Goal: Navigation & Orientation: Understand site structure

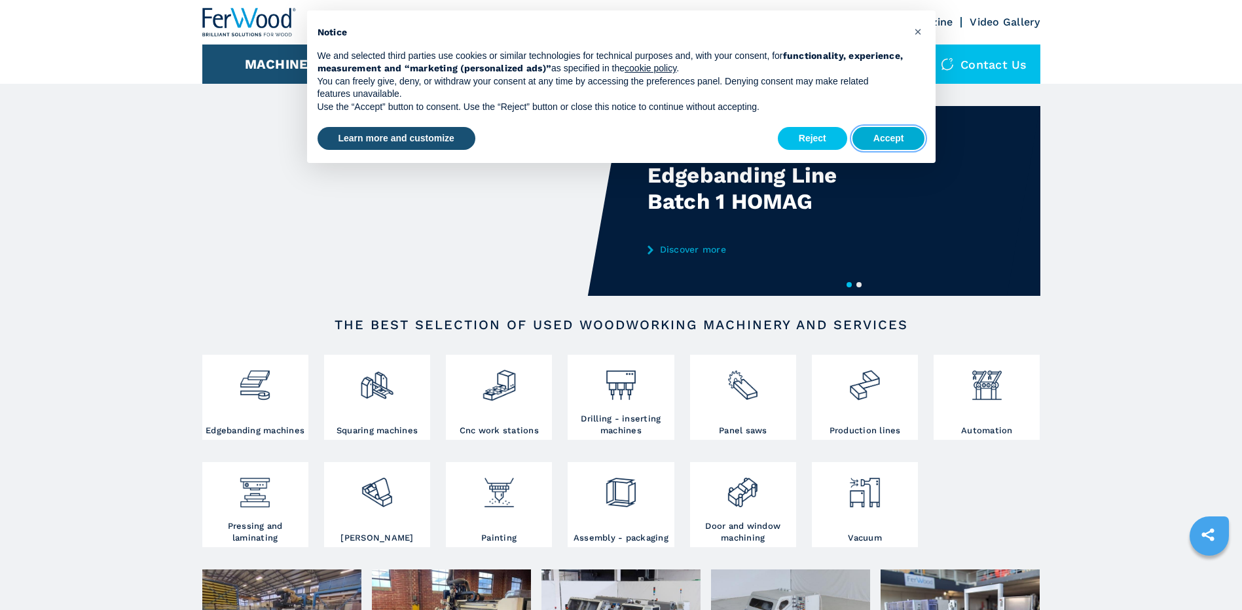
click at [894, 136] on button "Accept" at bounding box center [889, 139] width 73 height 24
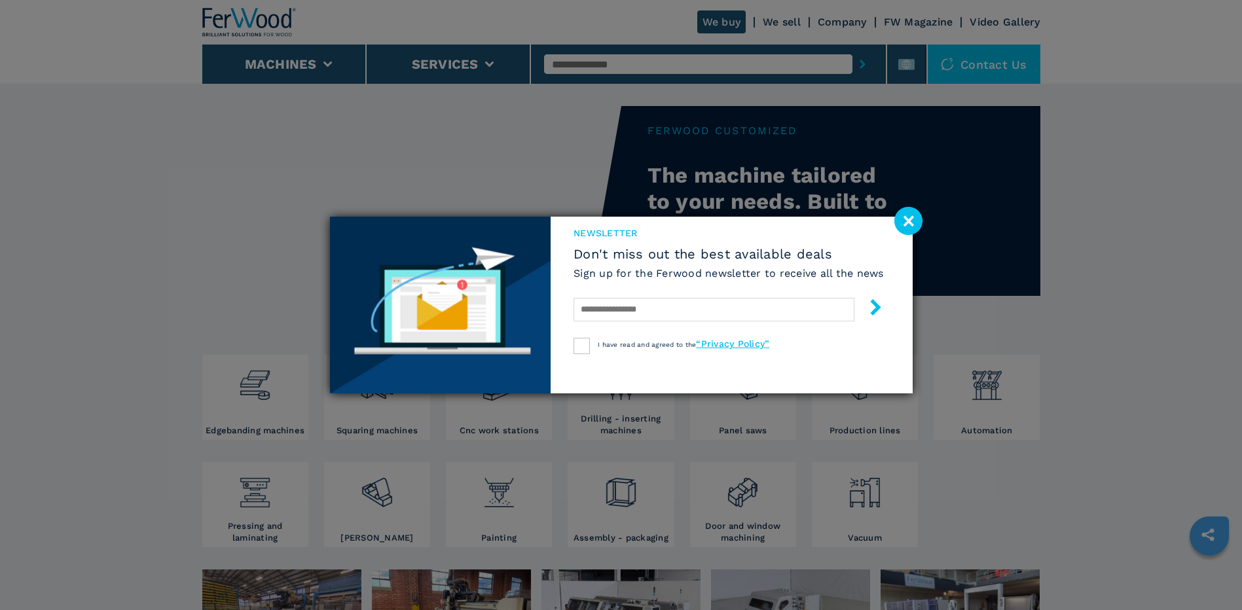
click at [845, 22] on div "newsletter Don't miss out the best available deals Sign up for the Ferwood news…" at bounding box center [621, 305] width 1242 height 610
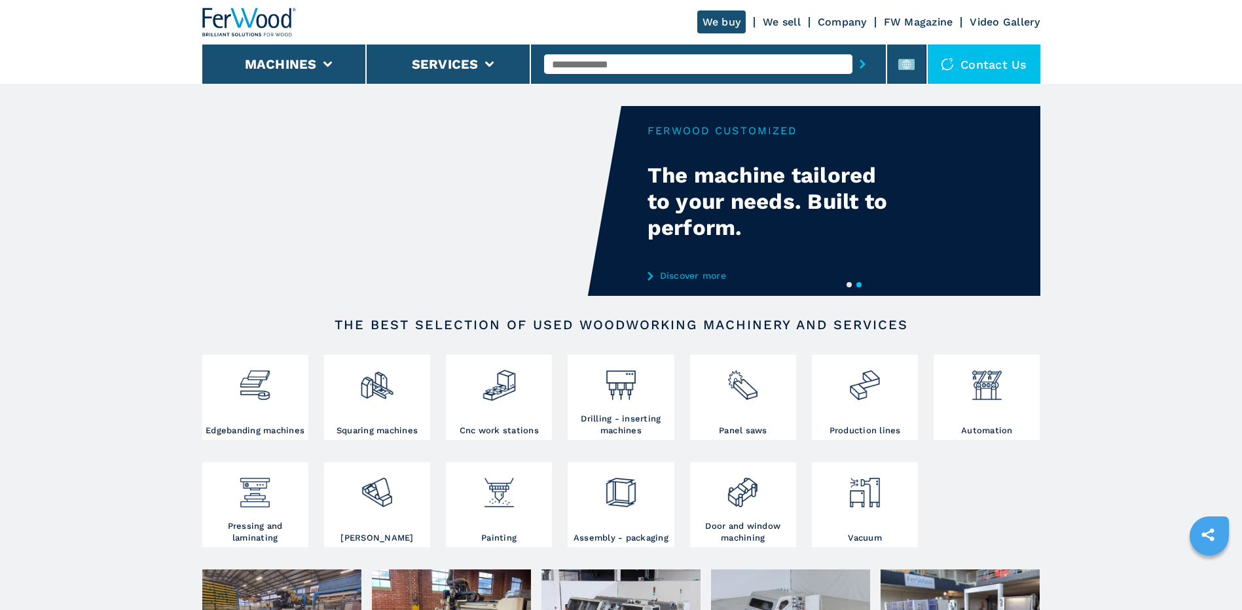
click at [850, 23] on link "Company" at bounding box center [842, 22] width 49 height 12
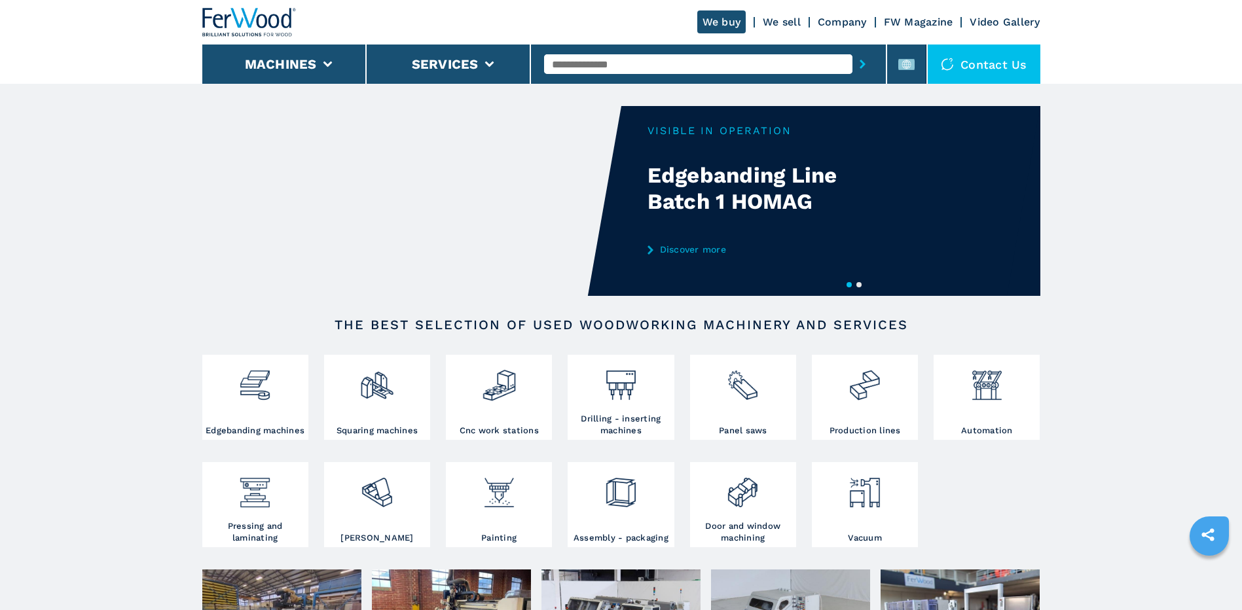
click at [850, 23] on link "Company" at bounding box center [842, 22] width 49 height 12
click at [847, 23] on link "Company" at bounding box center [842, 22] width 49 height 12
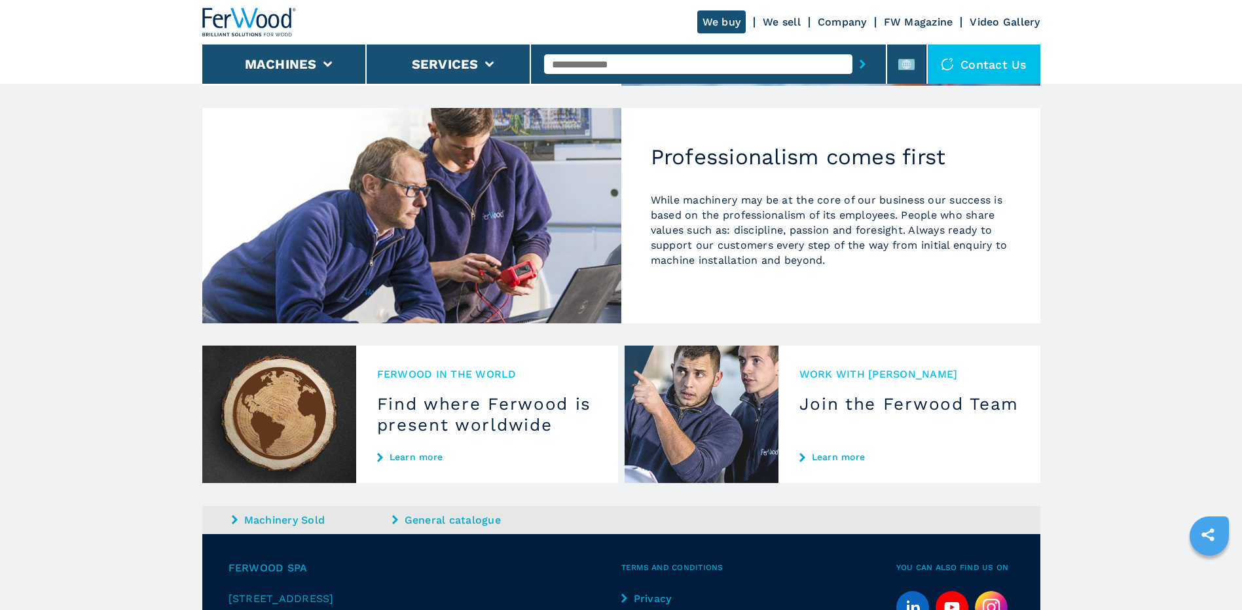
scroll to position [1184, 0]
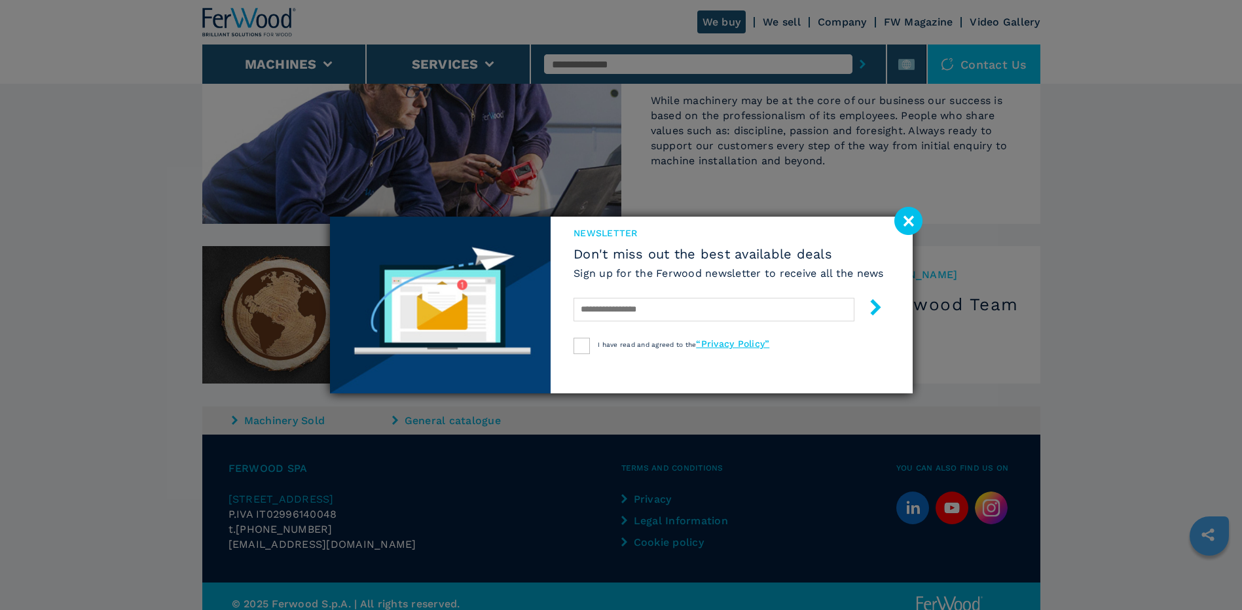
click at [912, 219] on image at bounding box center [908, 221] width 28 height 28
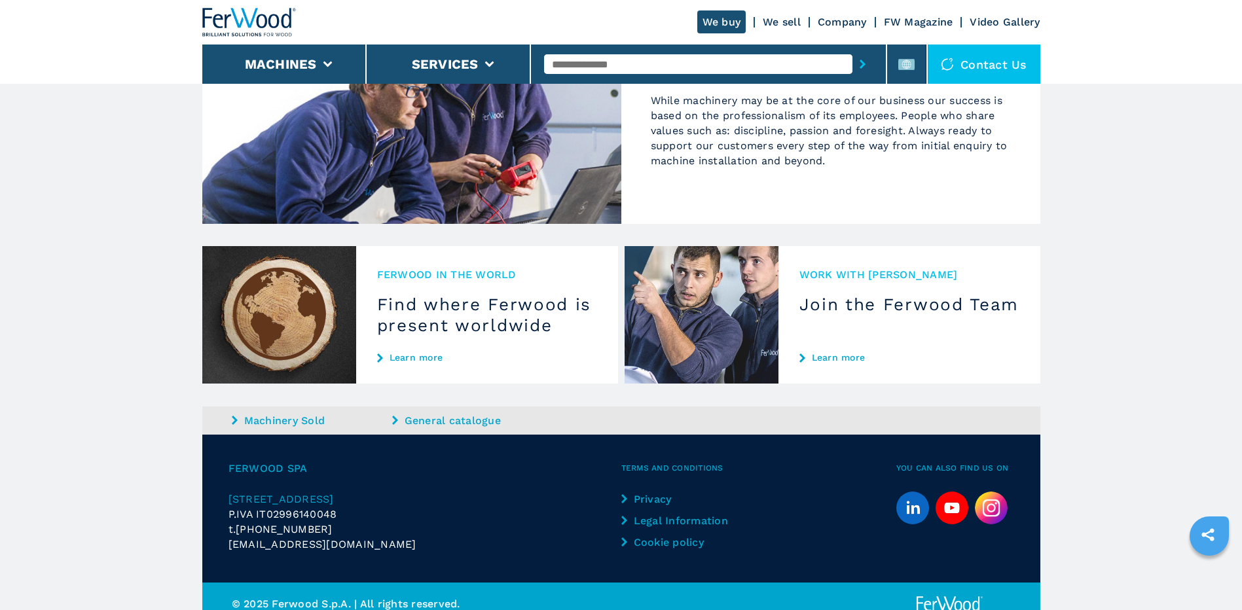
click at [334, 493] on span "[STREET_ADDRESS]" at bounding box center [281, 499] width 105 height 12
